Goal: Find specific page/section: Find specific page/section

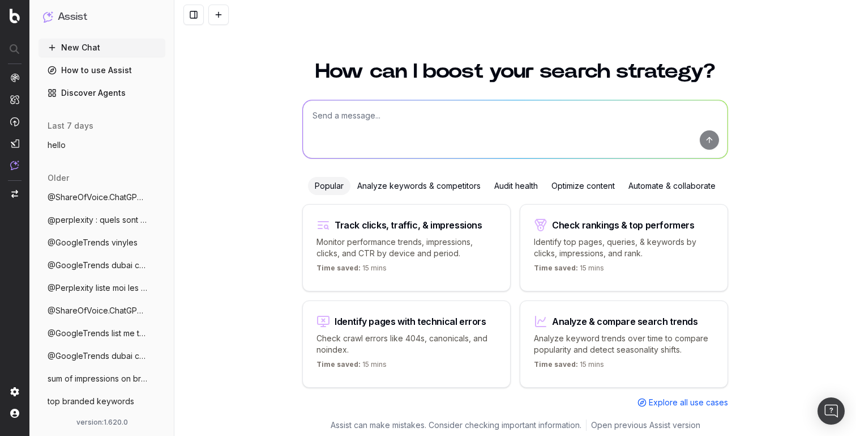
scroll to position [4, 0]
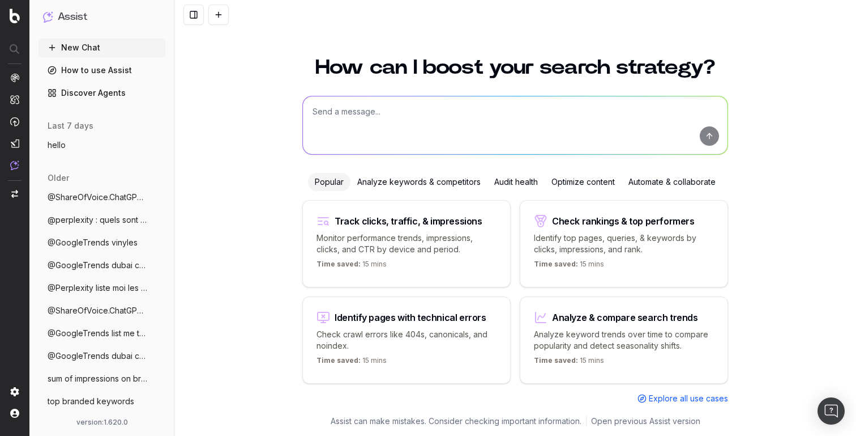
click at [72, 96] on link "Discover Agents" at bounding box center [102, 93] width 127 height 18
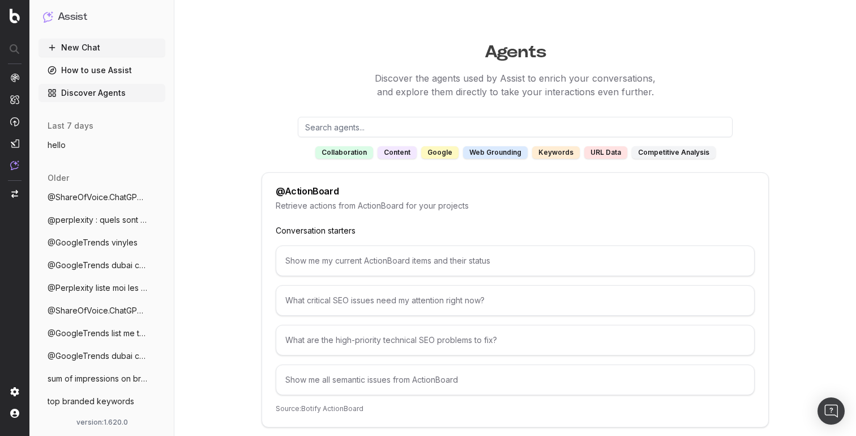
click at [437, 156] on div "google" at bounding box center [439, 152] width 37 height 12
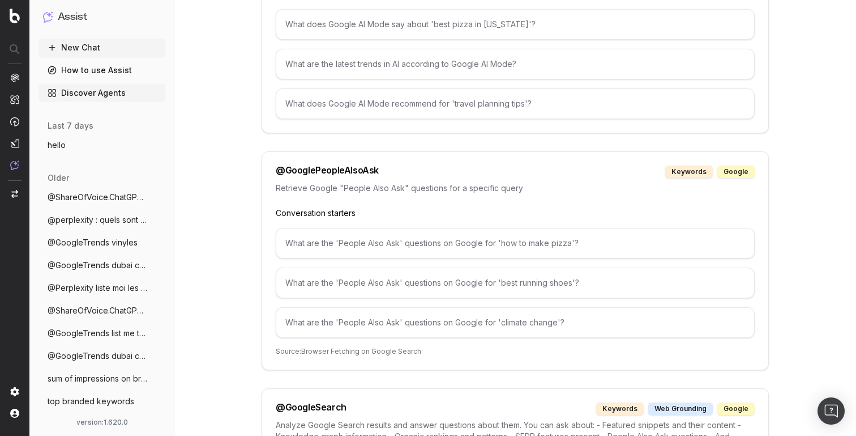
scroll to position [438, 0]
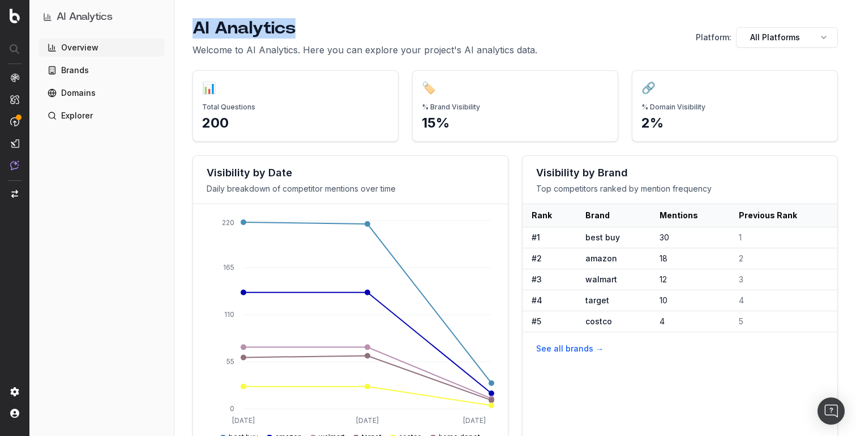
drag, startPoint x: 194, startPoint y: 28, endPoint x: 334, endPoint y: 27, distance: 139.9
click at [334, 27] on h1 "AI Analytics" at bounding box center [365, 28] width 345 height 20
